Goal: Transaction & Acquisition: Download file/media

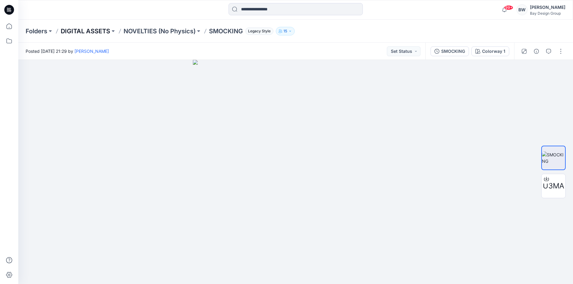
click at [88, 35] on p "DIGITAL ASSETS" at bounding box center [85, 31] width 49 height 9
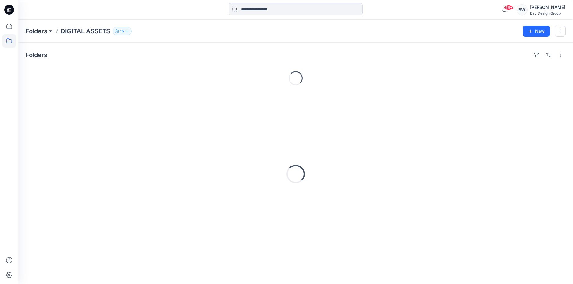
click at [48, 34] on button at bounding box center [50, 31] width 6 height 9
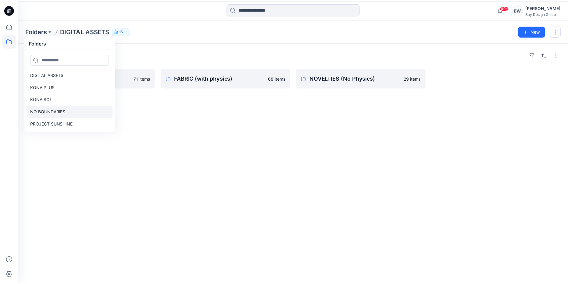
scroll to position [30, 0]
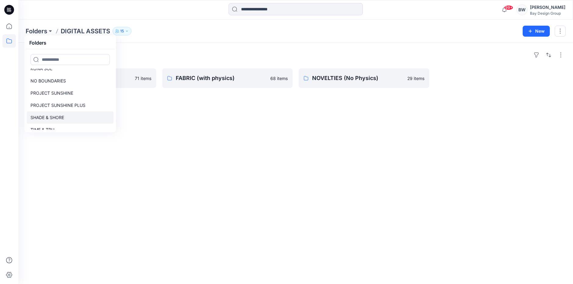
click at [42, 114] on p "SHADE & SHORE" at bounding box center [47, 117] width 34 height 7
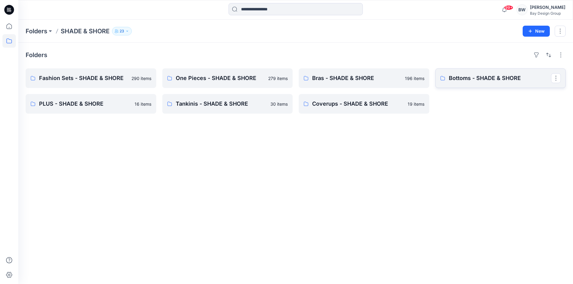
click at [495, 80] on p "Bottoms - SHADE & SHORE" at bounding box center [500, 78] width 102 height 9
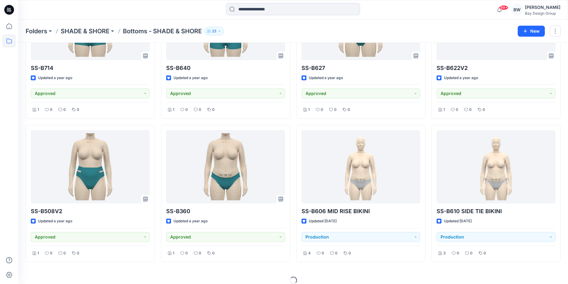
scroll to position [2814, 0]
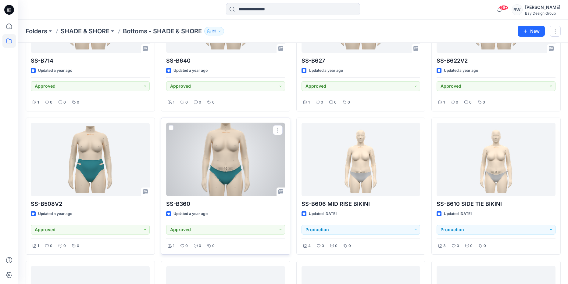
click at [220, 179] on div at bounding box center [225, 159] width 119 height 73
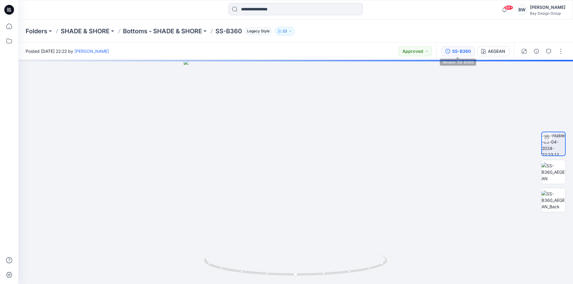
click at [460, 50] on div "SS-B360" at bounding box center [461, 51] width 19 height 7
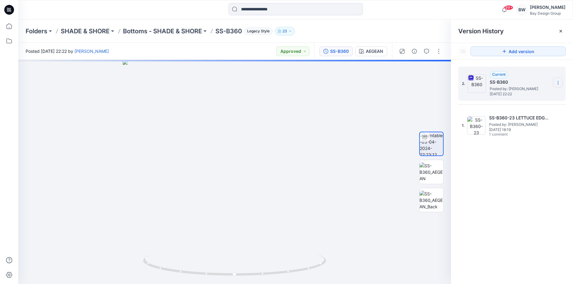
click at [558, 83] on icon at bounding box center [557, 82] width 5 height 5
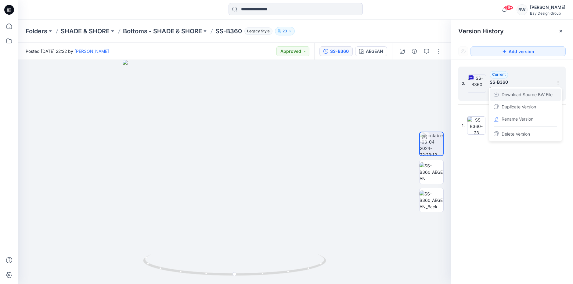
click at [540, 92] on span "Download Source BW File" at bounding box center [526, 94] width 51 height 7
